Goal: Task Accomplishment & Management: Use online tool/utility

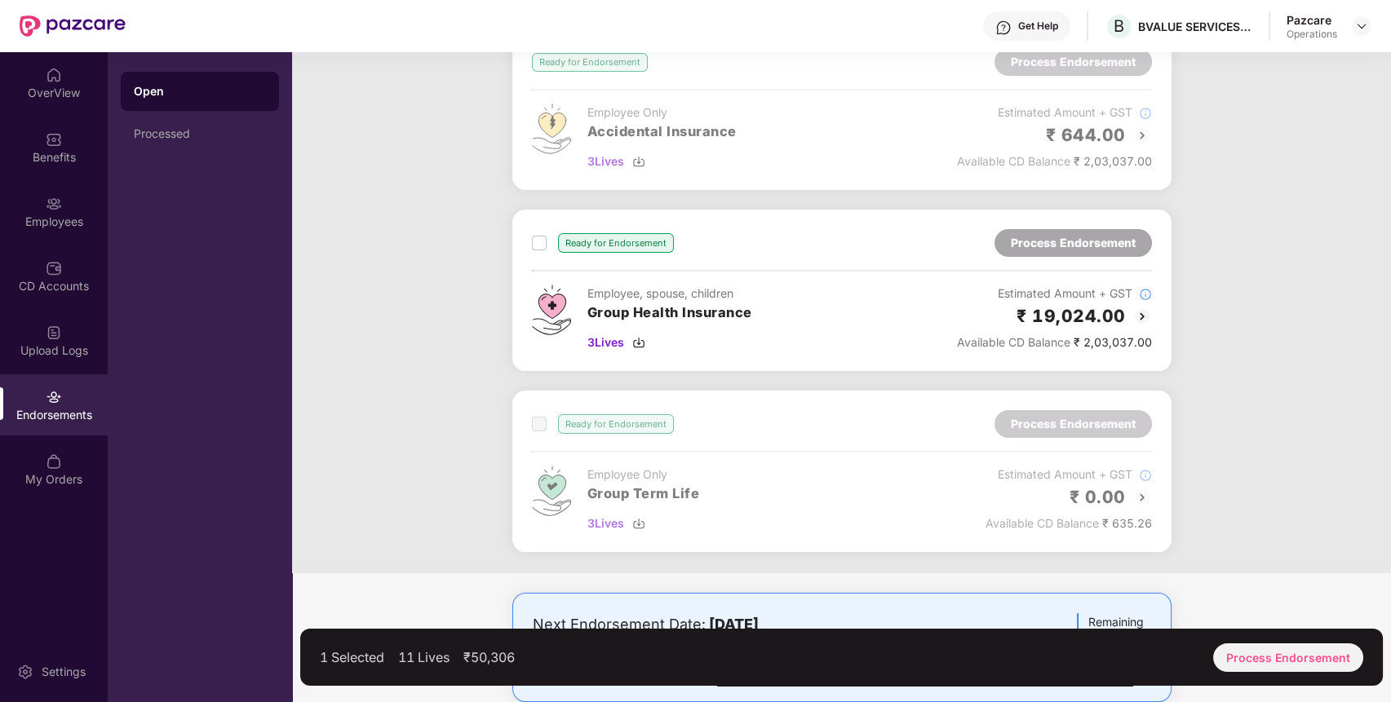
scroll to position [474, 0]
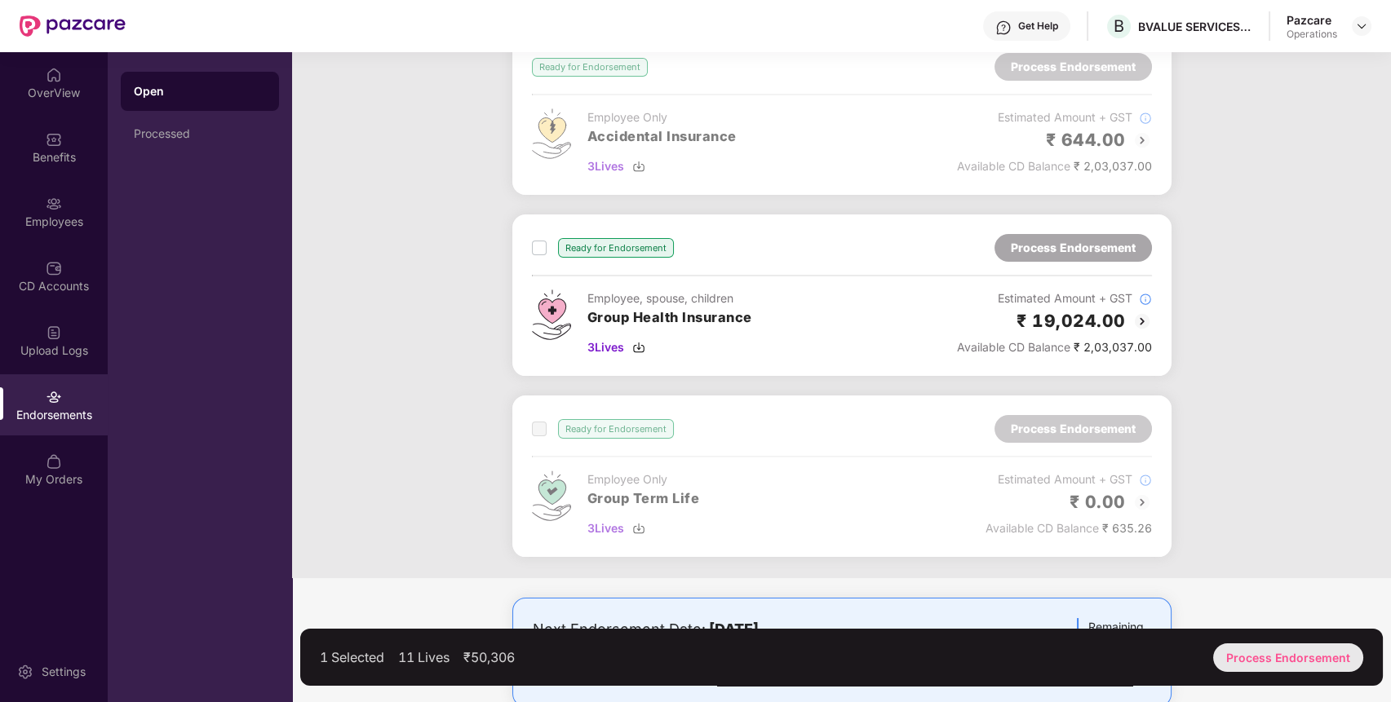
click at [1279, 658] on div "Process Endorsement" at bounding box center [1288, 657] width 150 height 29
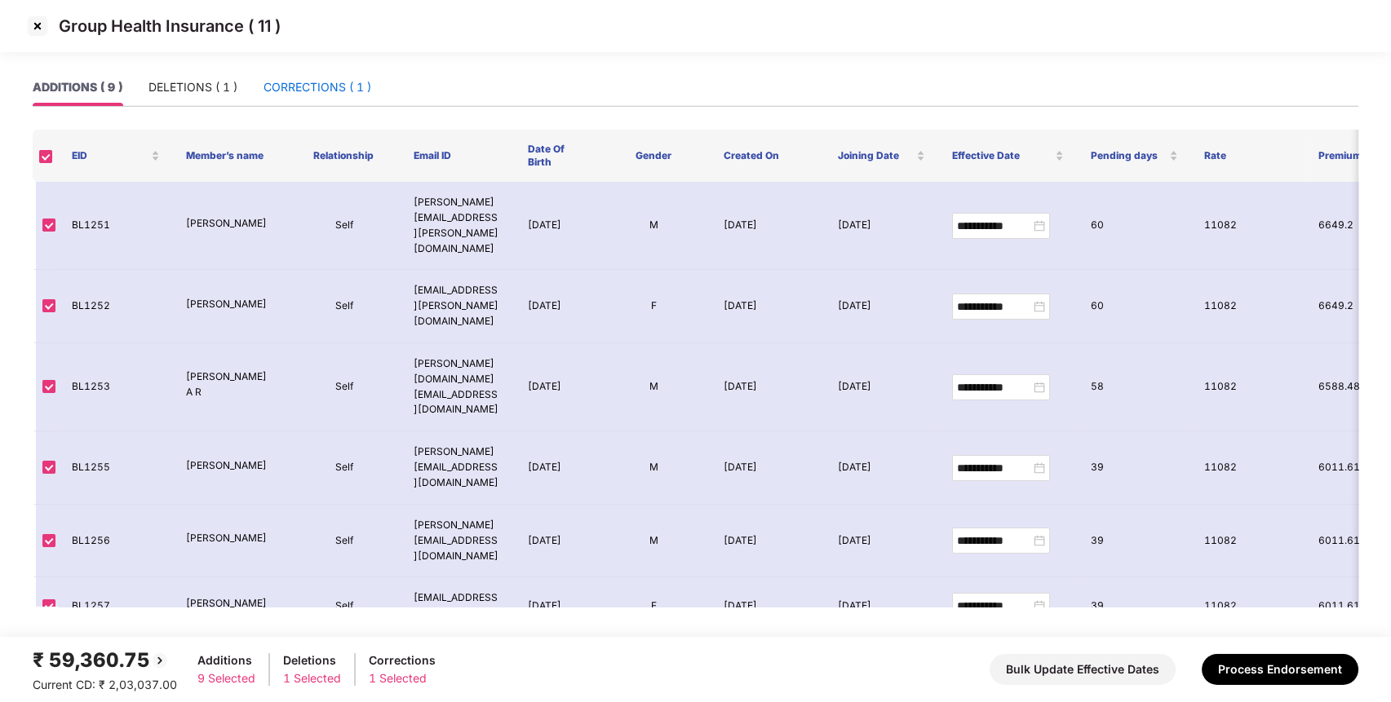
click at [325, 85] on div "CORRECTIONS ( 1 )" at bounding box center [317, 87] width 108 height 18
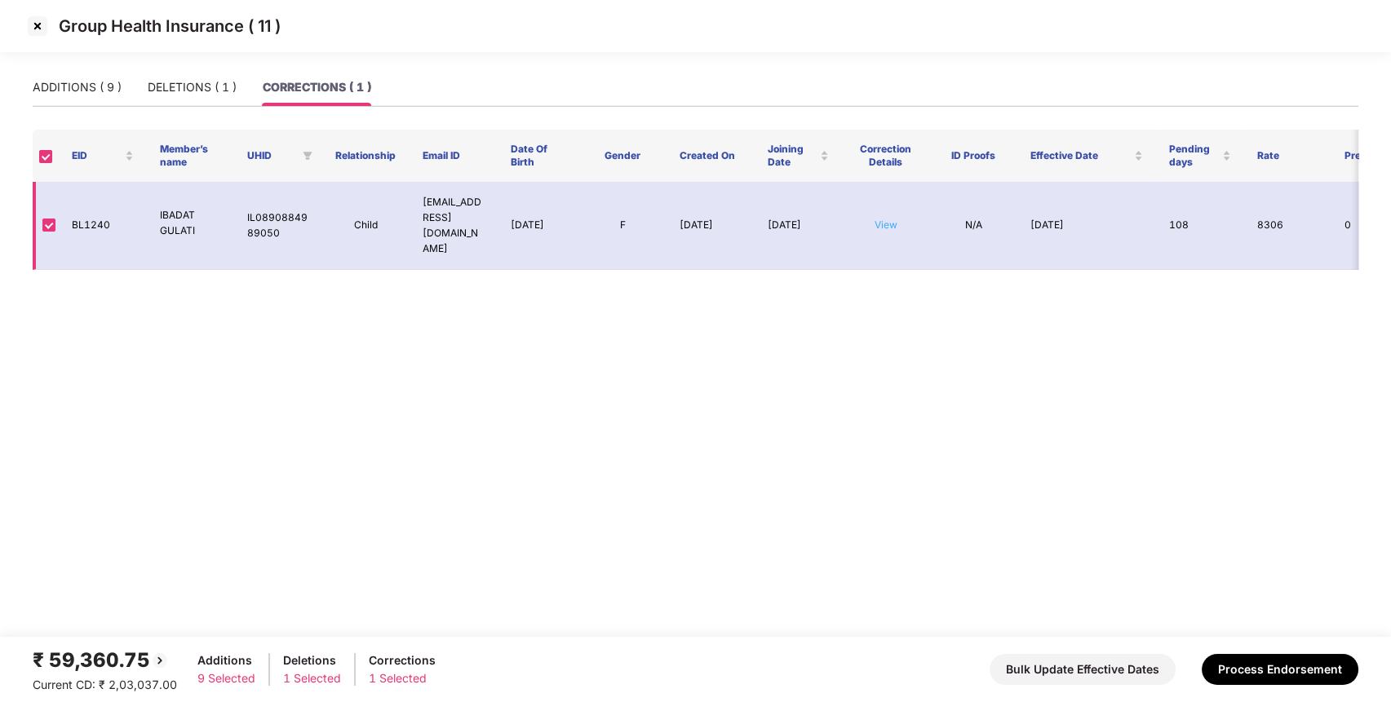
click at [879, 219] on link "View" at bounding box center [885, 225] width 23 height 12
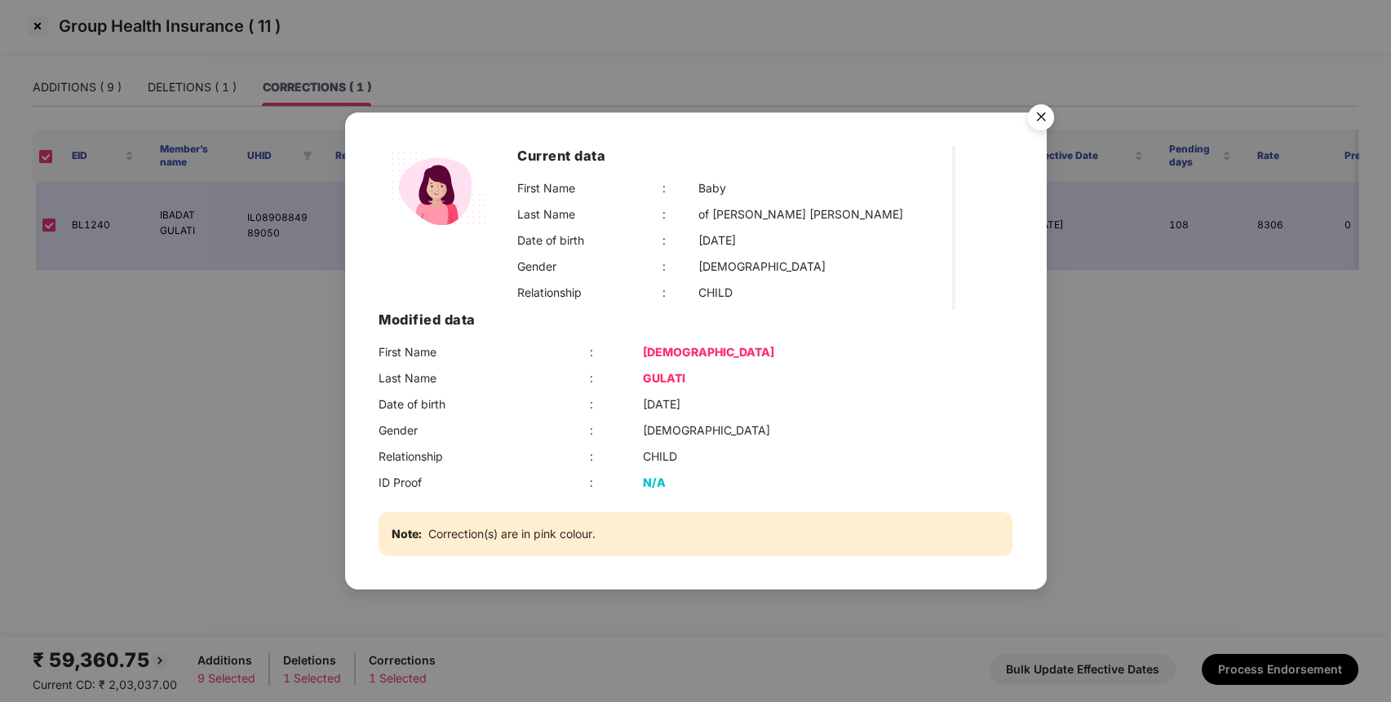
click at [774, 343] on div "[DEMOGRAPHIC_DATA]" at bounding box center [708, 352] width 131 height 18
copy div "[DEMOGRAPHIC_DATA]"
click at [1043, 143] on img "Close" at bounding box center [1041, 120] width 46 height 46
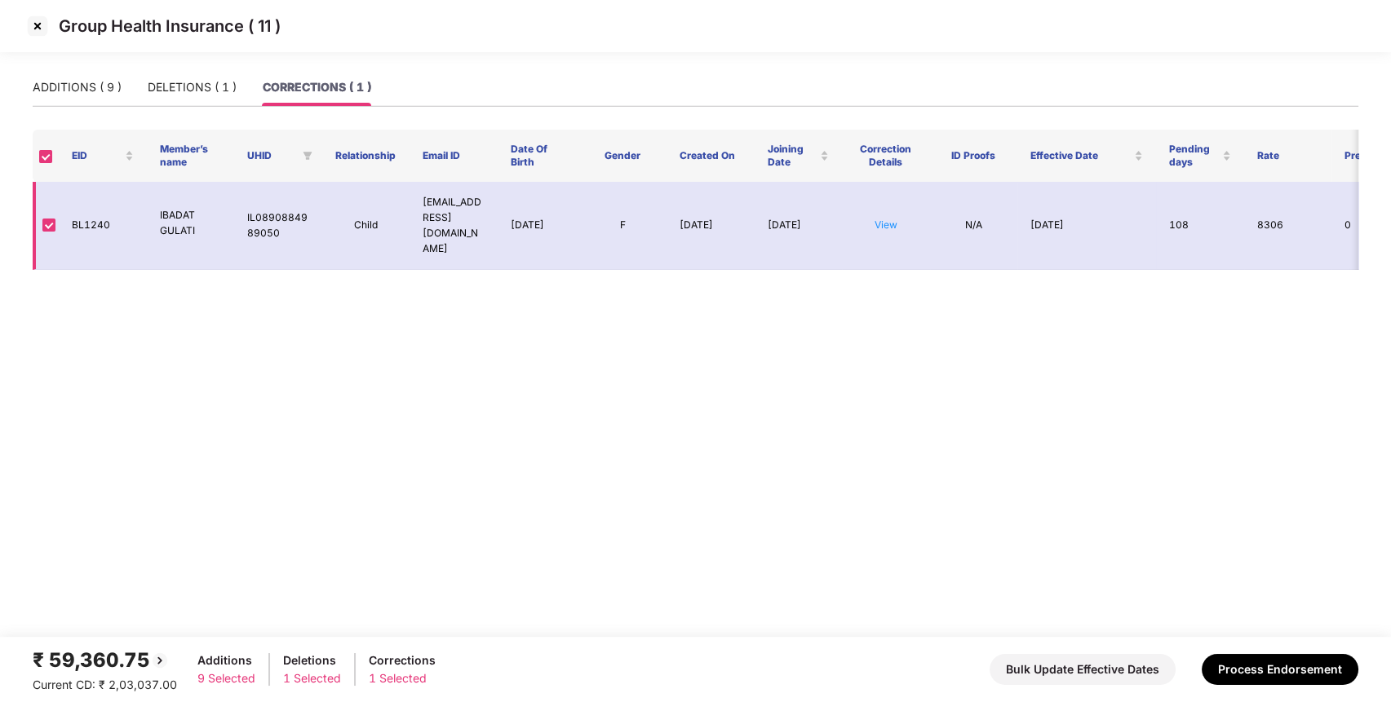
click at [260, 204] on td "IL0890884989050" at bounding box center [278, 226] width 88 height 88
copy td "IL0890884989050"
click at [176, 77] on div "DELETIONS ( 1 )" at bounding box center [192, 88] width 89 height 38
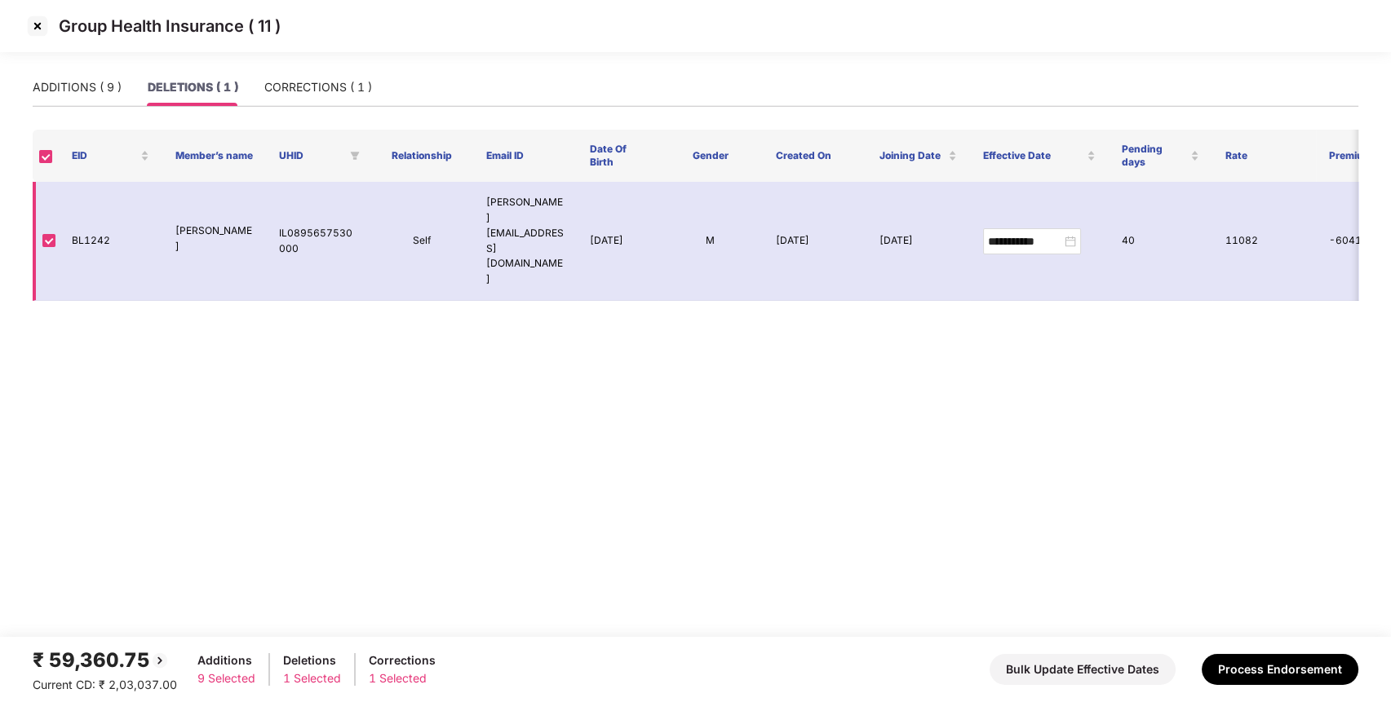
click at [314, 198] on td "IL0895657530000" at bounding box center [318, 241] width 104 height 119
copy td "IL0895657530000"
click at [1002, 232] on input "**********" at bounding box center [1024, 241] width 73 height 18
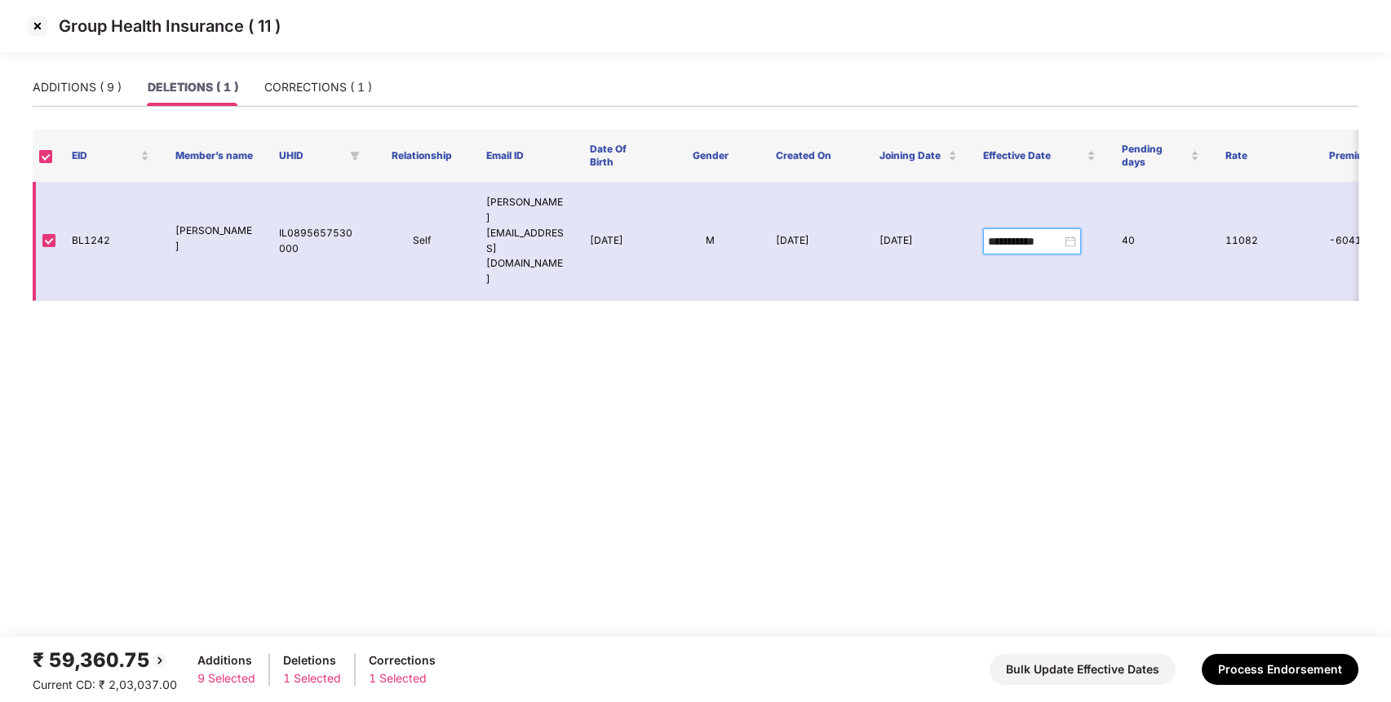
click at [1002, 232] on input "**********" at bounding box center [1024, 241] width 73 height 18
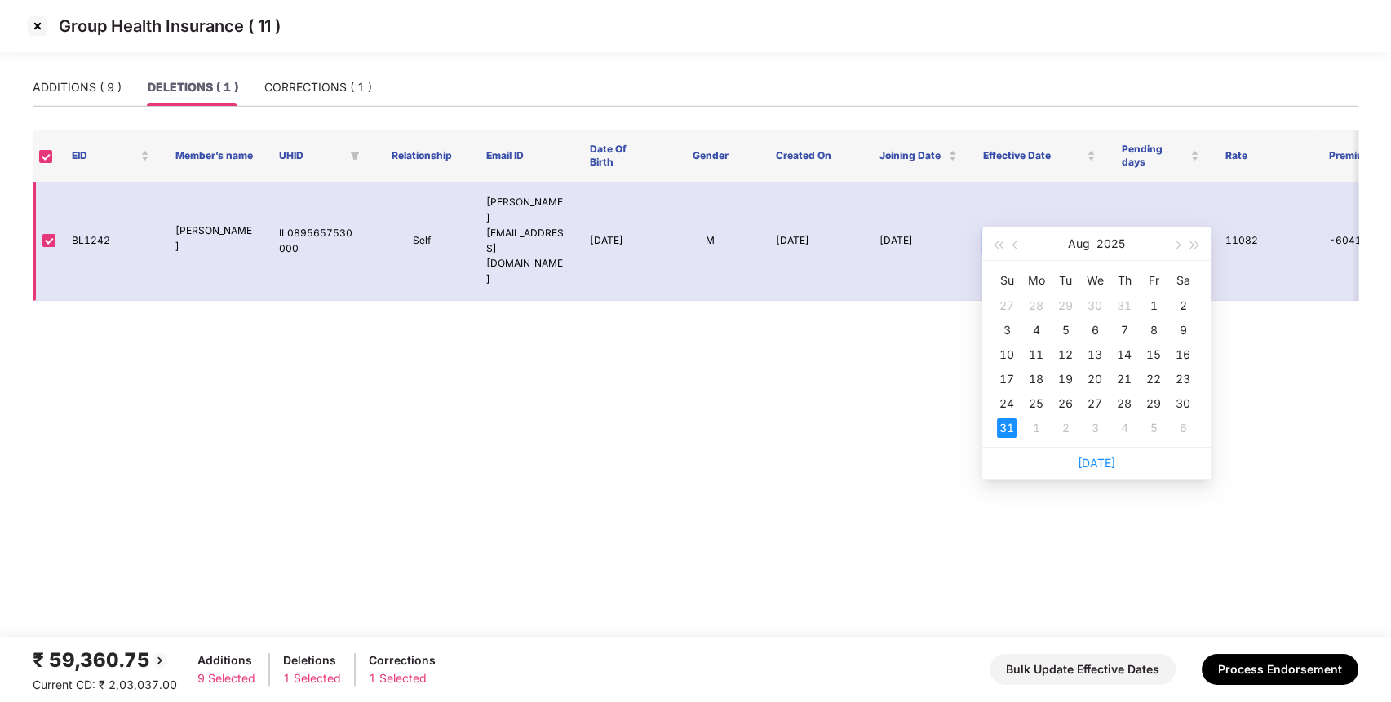
click at [1002, 232] on input "**********" at bounding box center [1024, 241] width 73 height 18
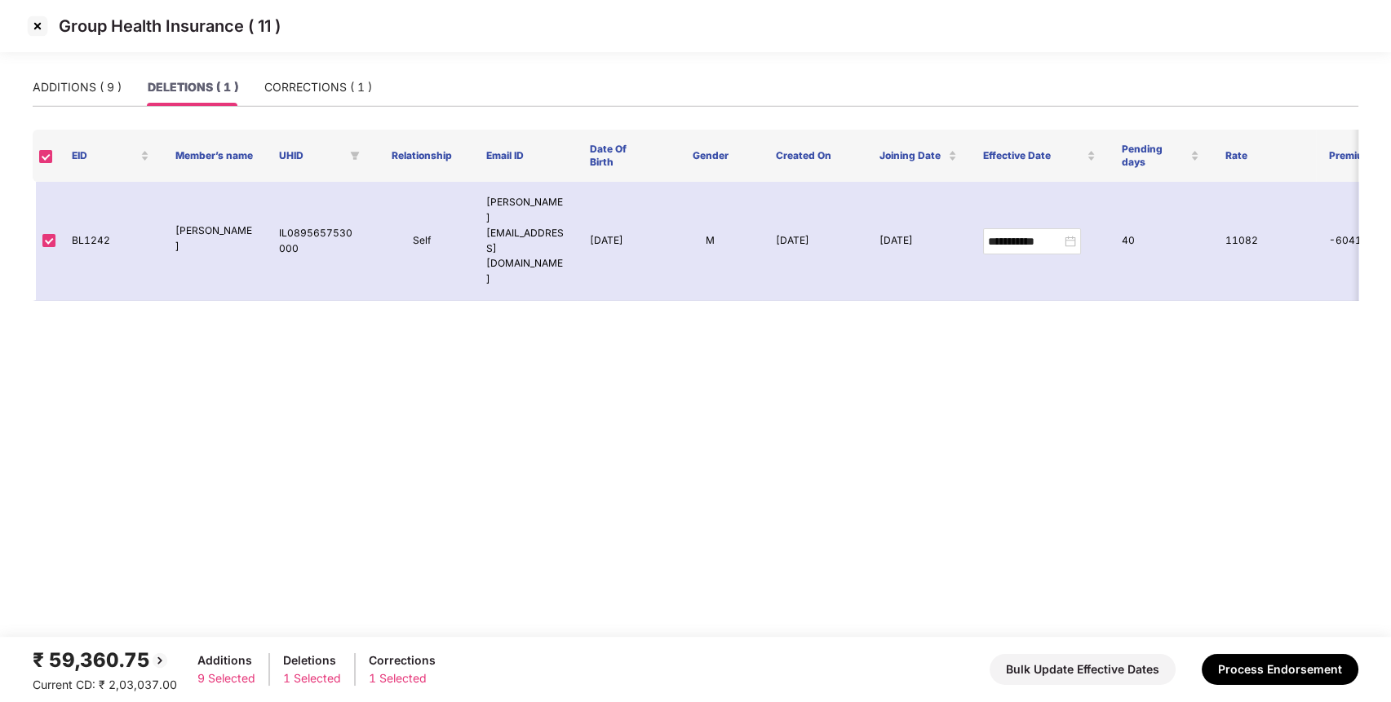
click at [38, 26] on img at bounding box center [37, 26] width 26 height 26
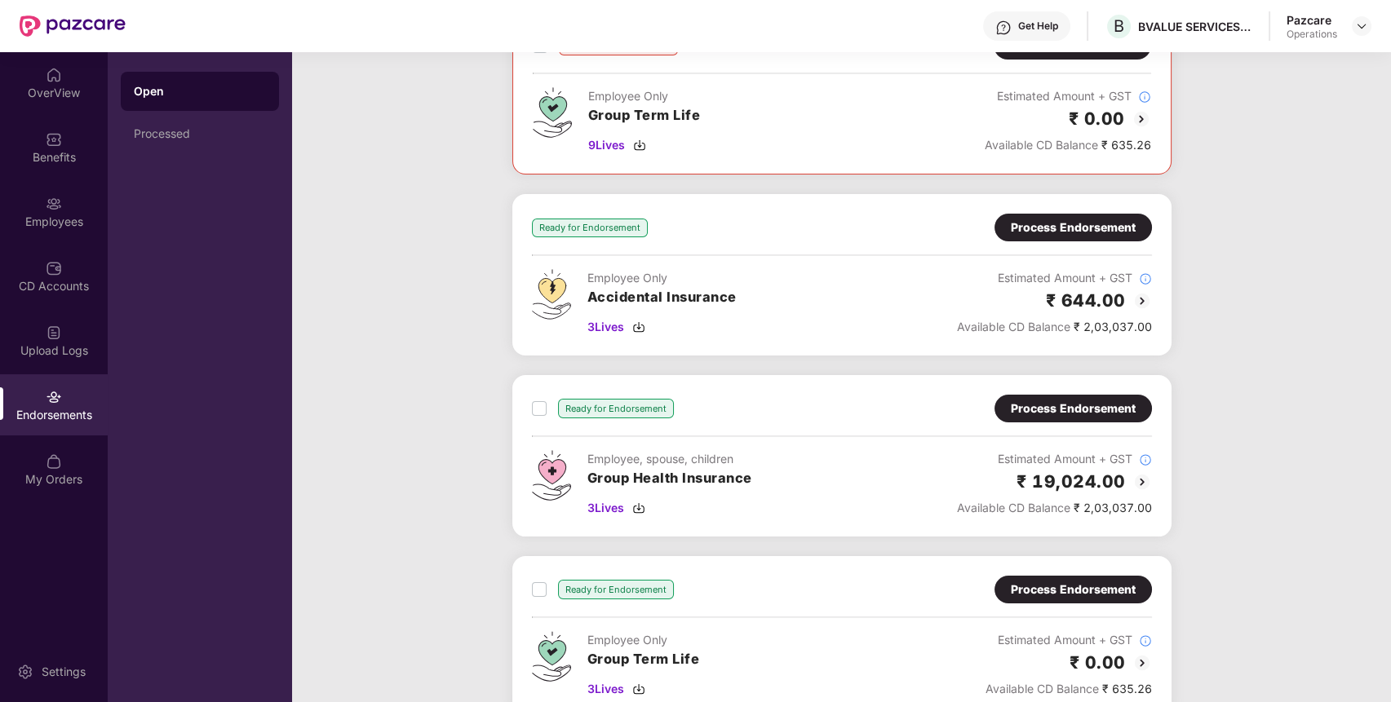
scroll to position [303, 0]
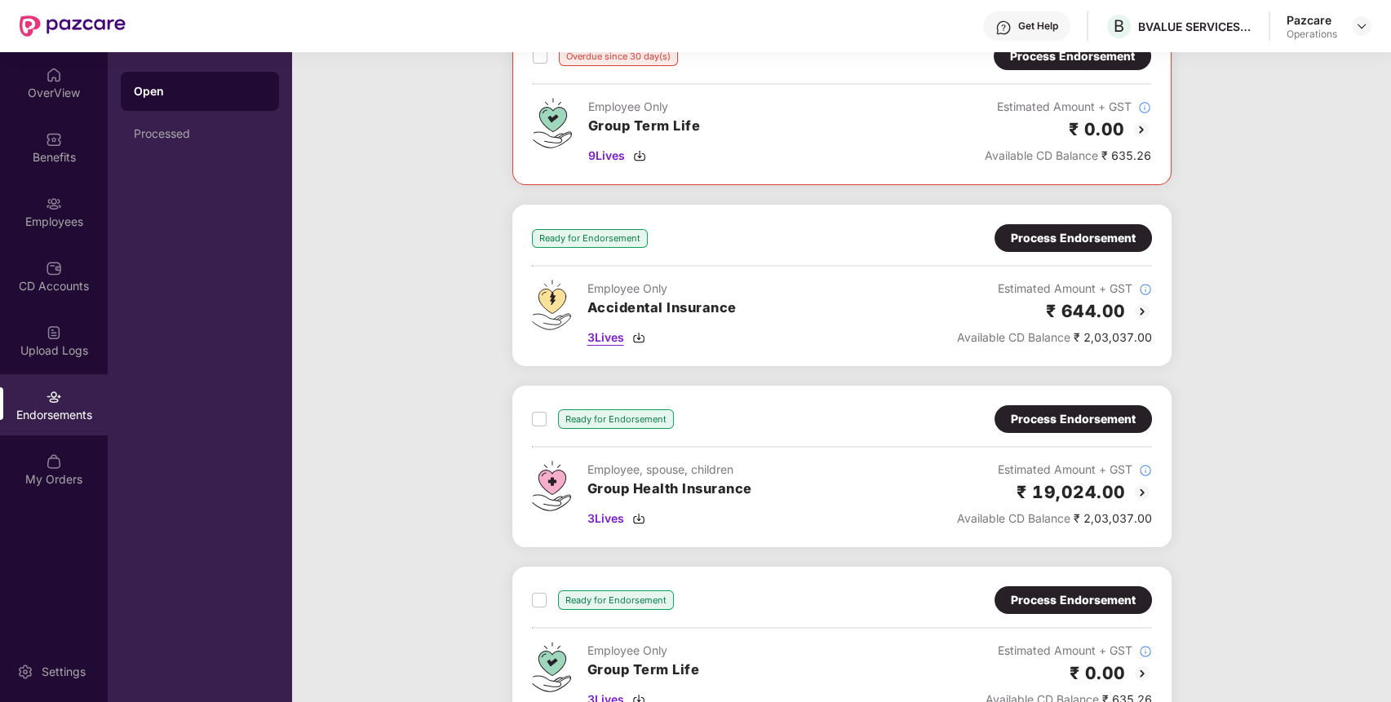
click at [639, 334] on img at bounding box center [638, 337] width 13 height 13
click at [645, 334] on img at bounding box center [638, 337] width 13 height 13
